Goal: Information Seeking & Learning: Understand process/instructions

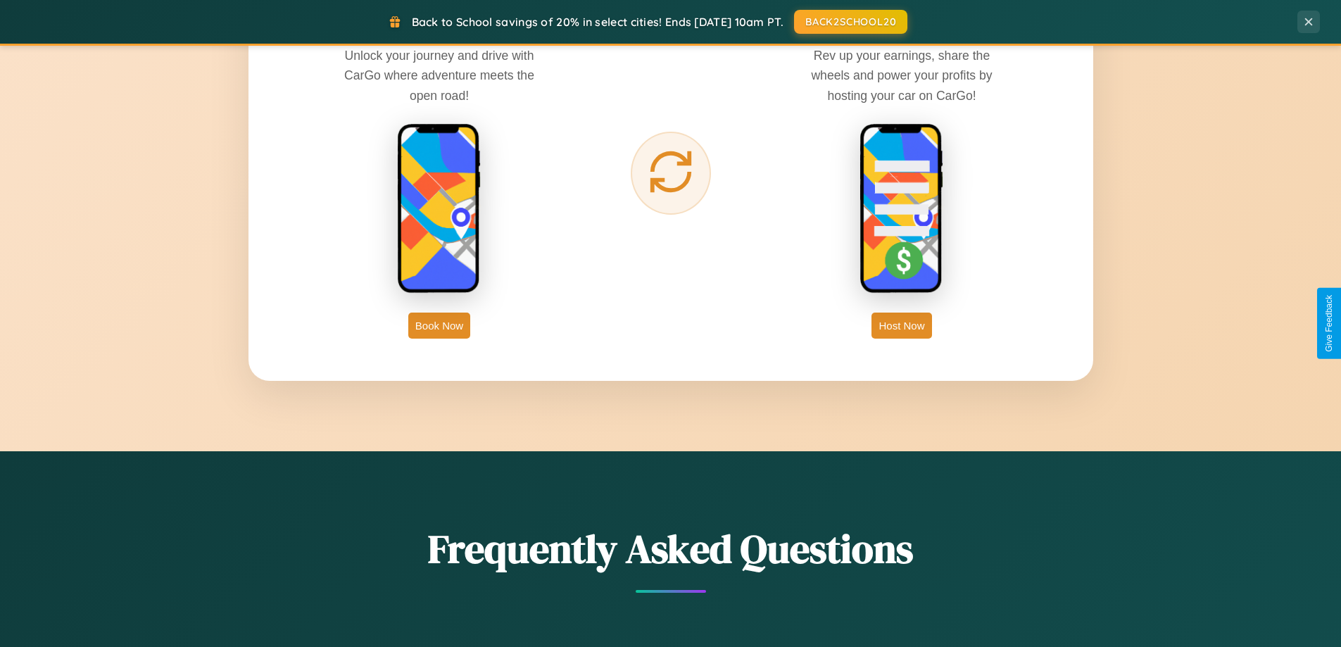
scroll to position [2262, 0]
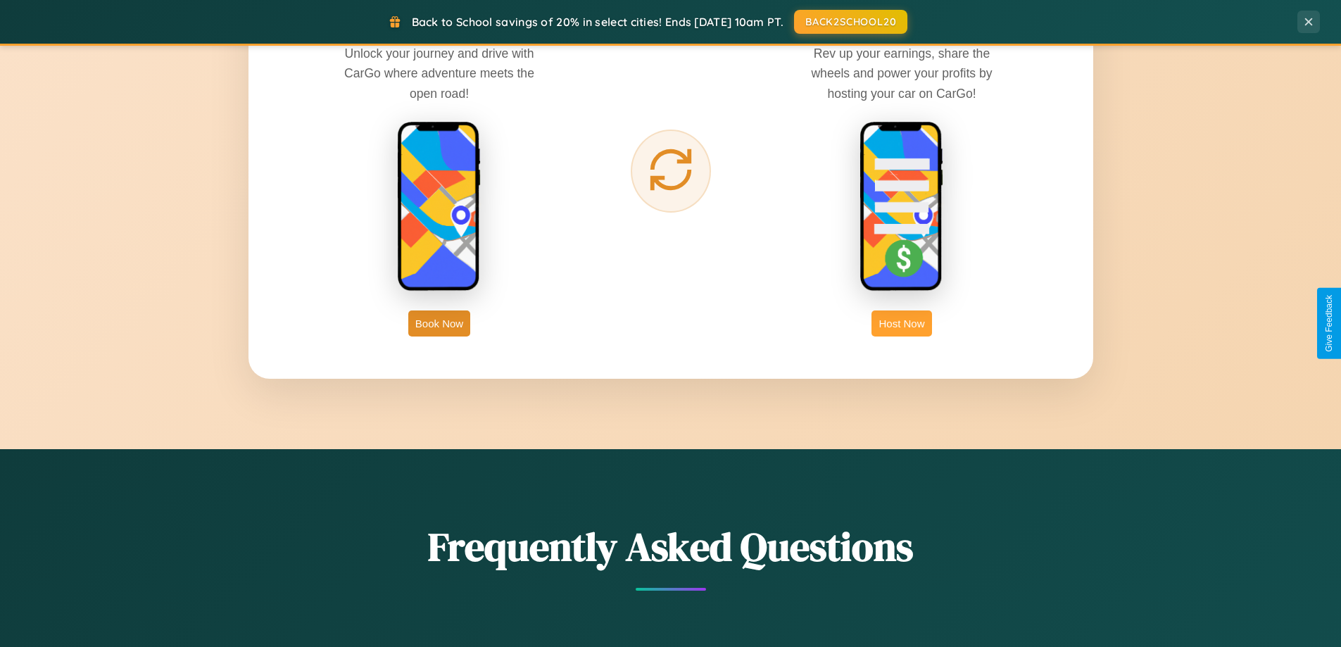
click at [902, 323] on button "Host Now" at bounding box center [902, 323] width 60 height 26
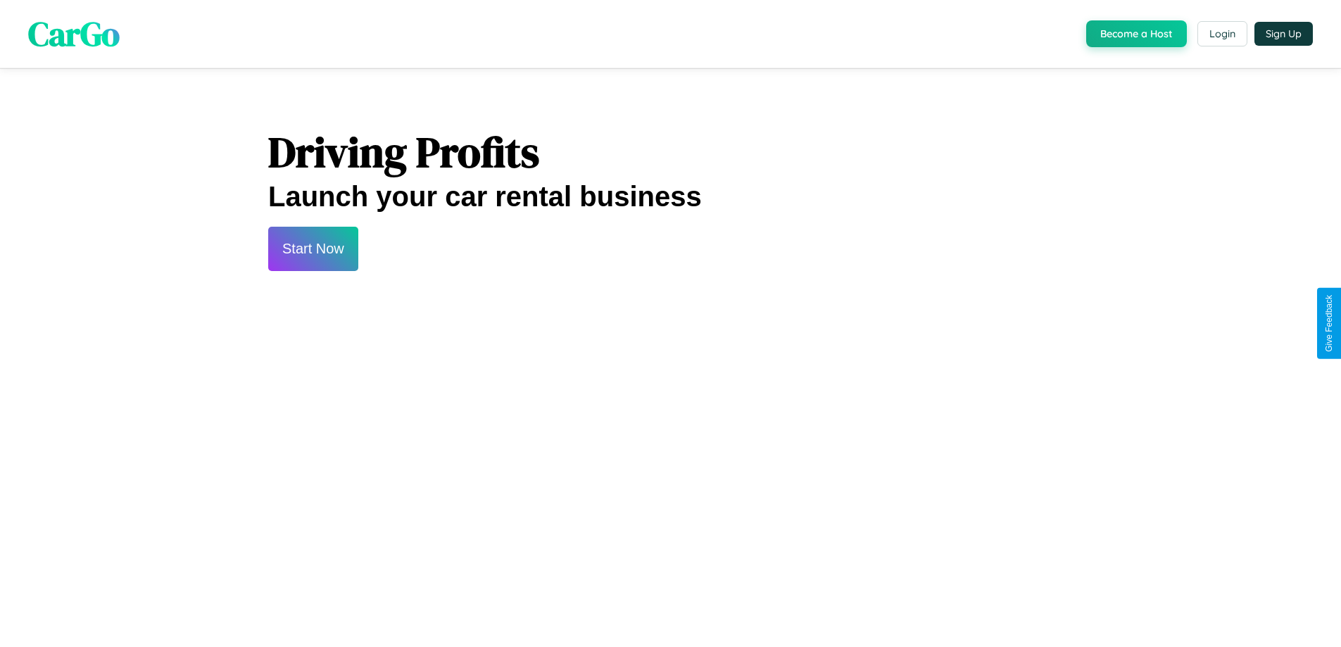
scroll to position [1903, 0]
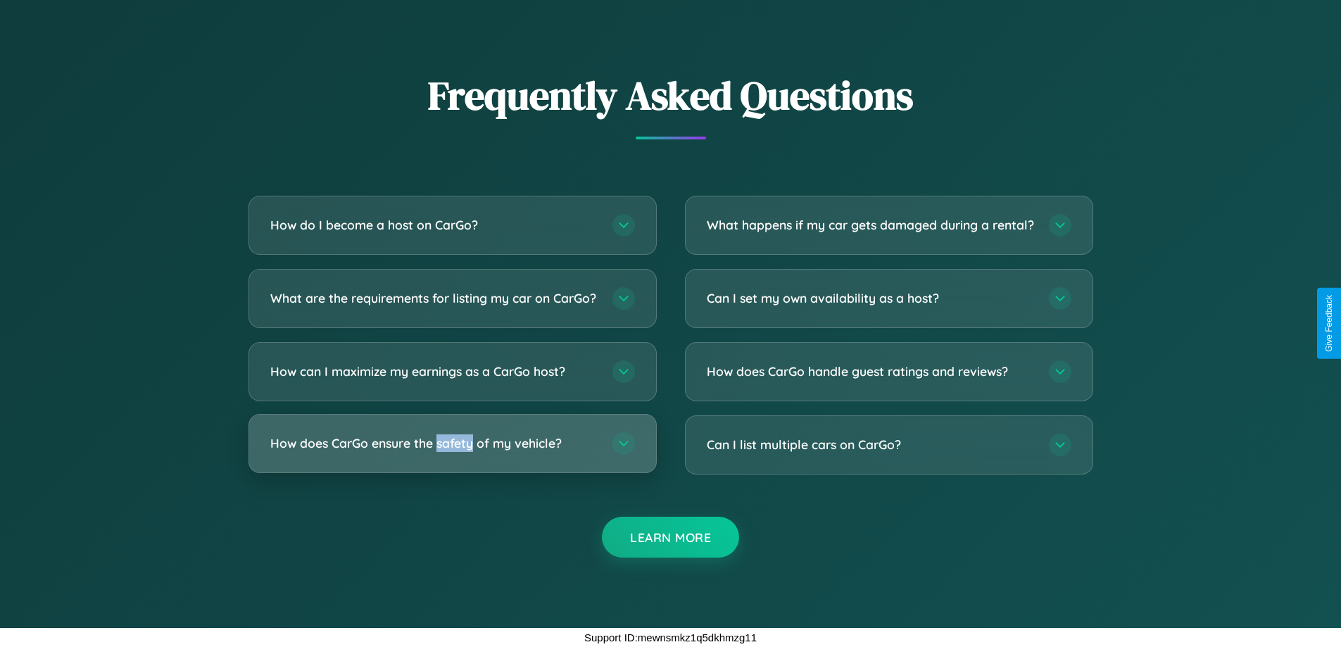
click at [452, 444] on h3 "How does CarGo ensure the safety of my vehicle?" at bounding box center [434, 443] width 328 height 18
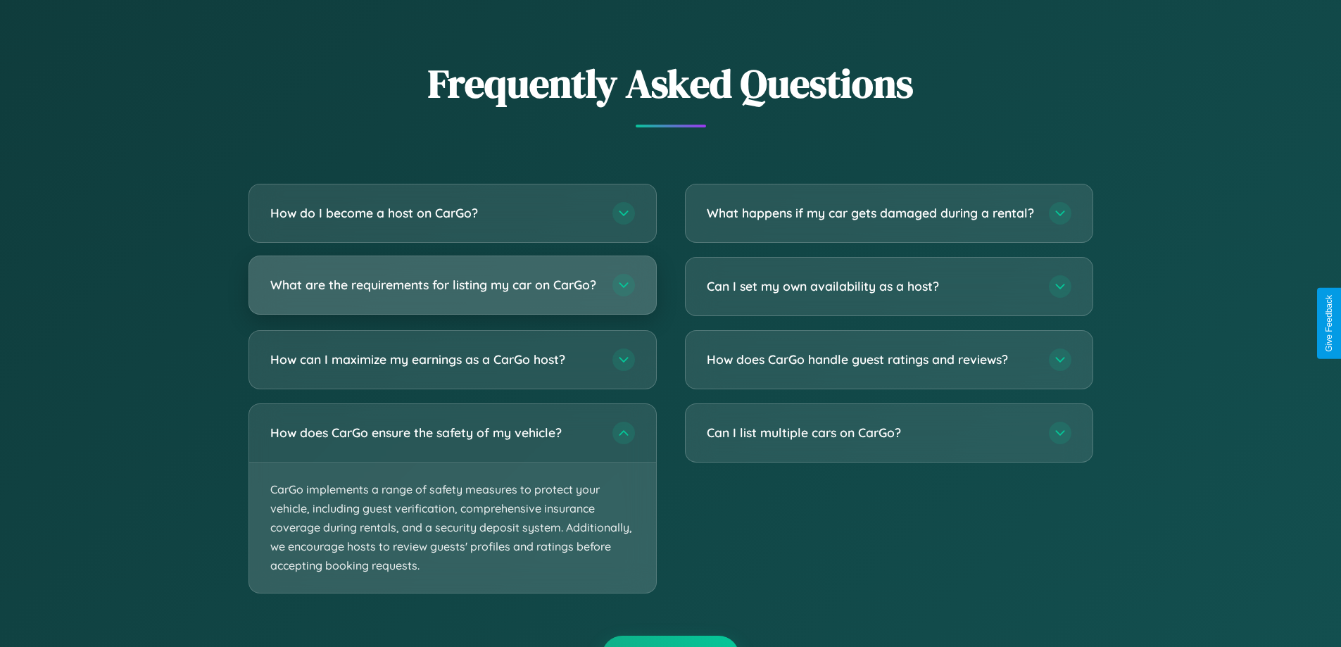
click at [452, 291] on h3 "What are the requirements for listing my car on CarGo?" at bounding box center [434, 285] width 328 height 18
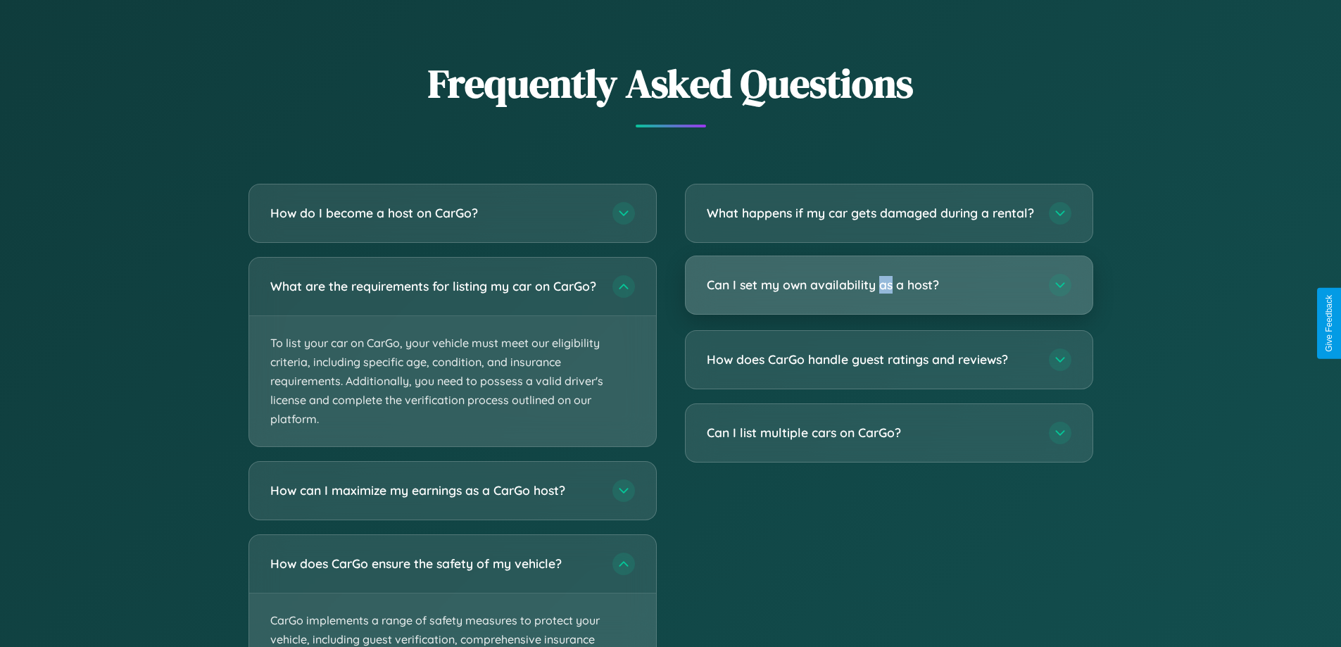
click at [889, 294] on h3 "Can I set my own availability as a host?" at bounding box center [871, 285] width 328 height 18
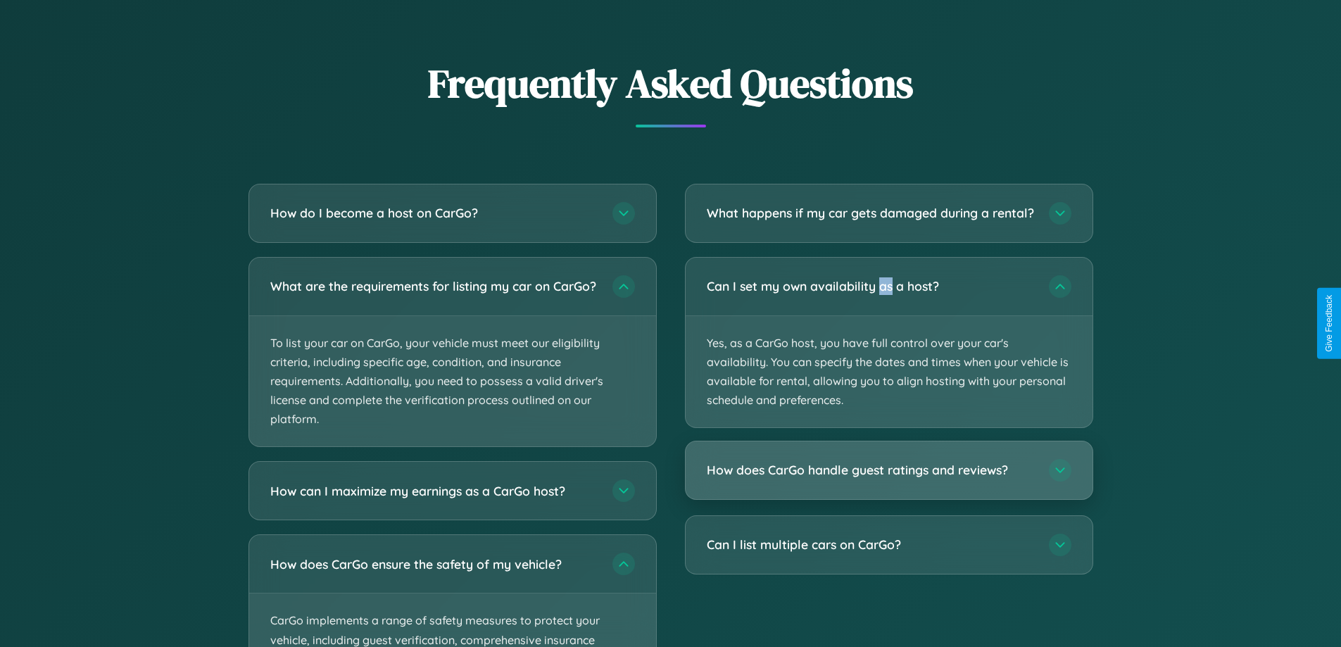
click at [889, 479] on h3 "How does CarGo handle guest ratings and reviews?" at bounding box center [871, 471] width 328 height 18
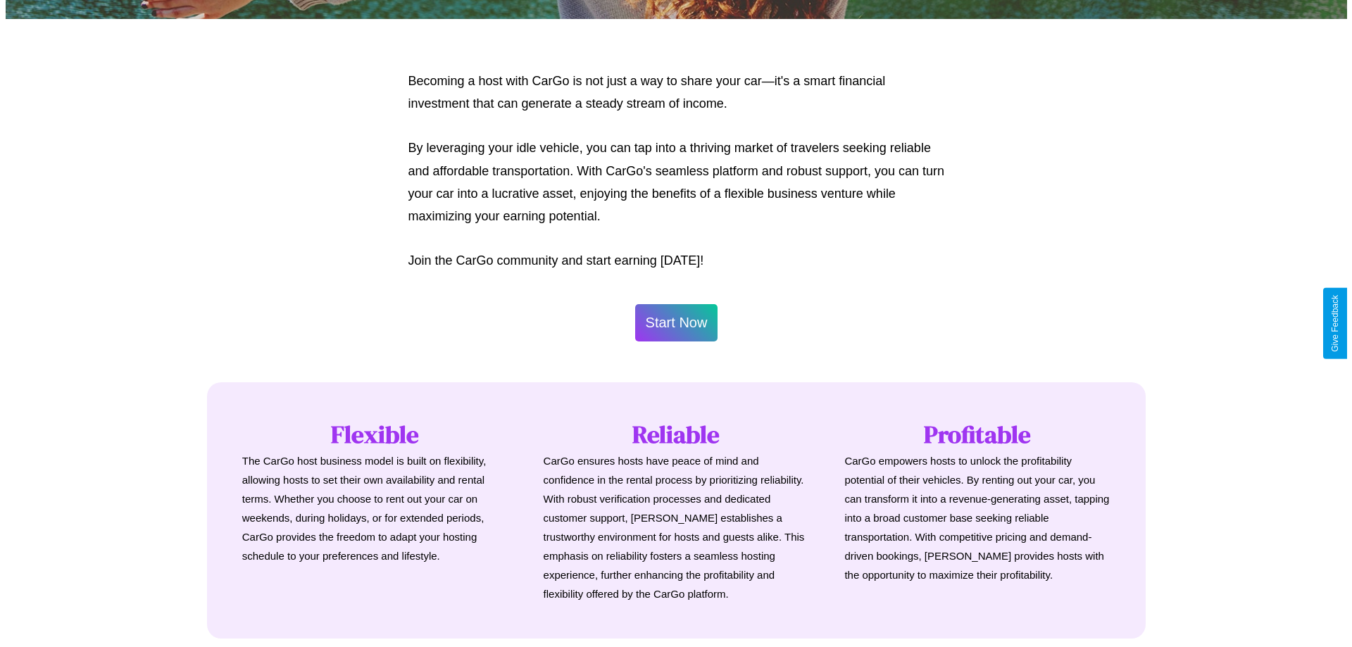
scroll to position [680, 0]
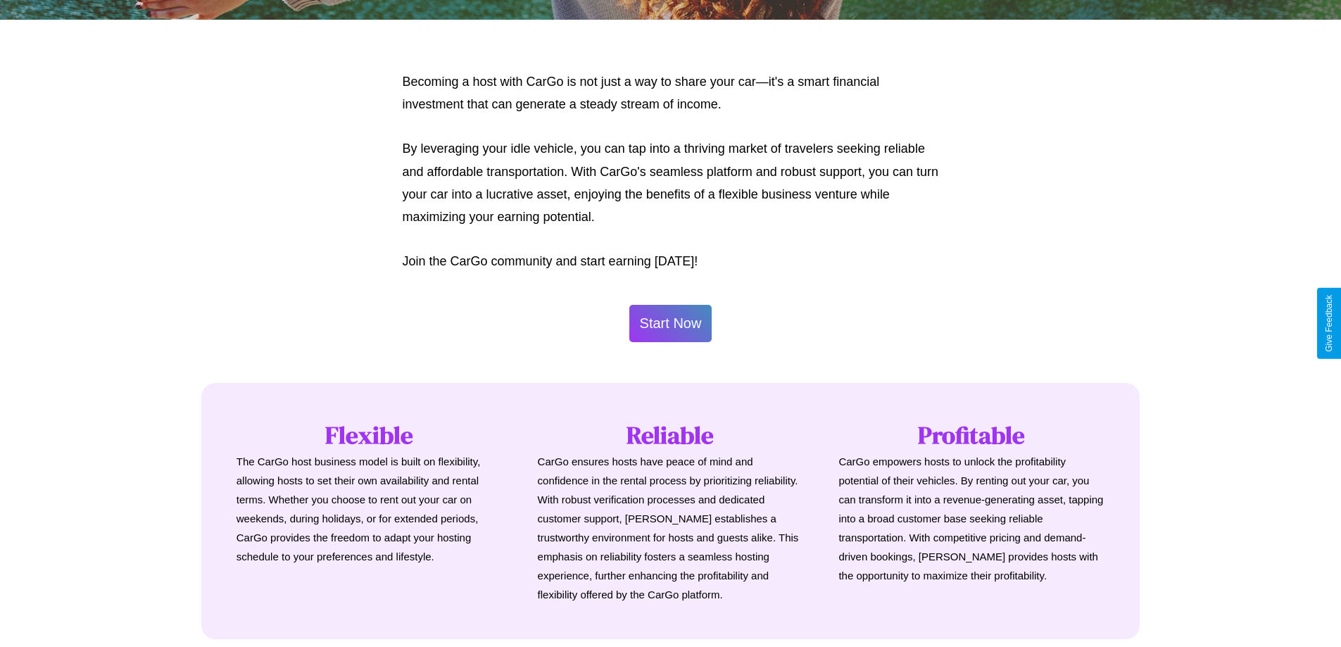
click at [670, 323] on button "Start Now" at bounding box center [670, 323] width 83 height 37
